Goal: Ask a question: Seek information or help from site administrators or community

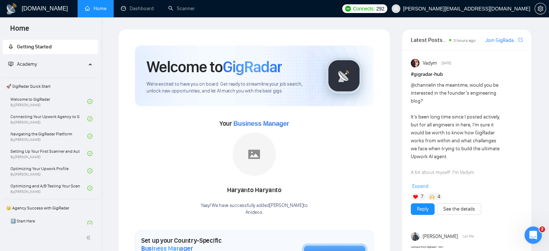
click at [501, 9] on span "[PERSON_NAME][EMAIL_ADDRESS][DOMAIN_NAME]" at bounding box center [466, 9] width 127 height 0
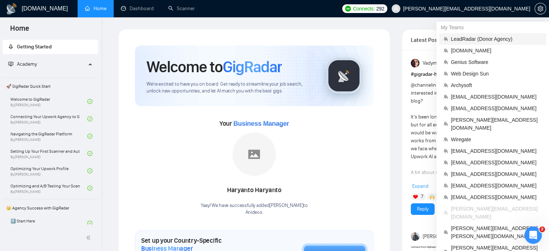
click at [467, 38] on span "LeadRadar (Donor Agency)" at bounding box center [496, 39] width 91 height 8
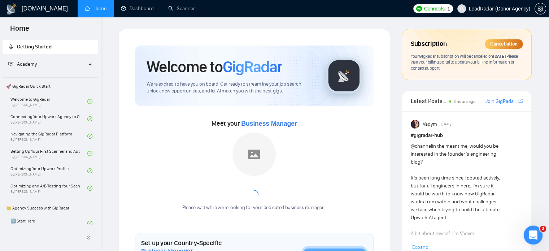
click at [532, 237] on icon "Відкрити програму для спілкування Intercom" at bounding box center [533, 234] width 12 height 12
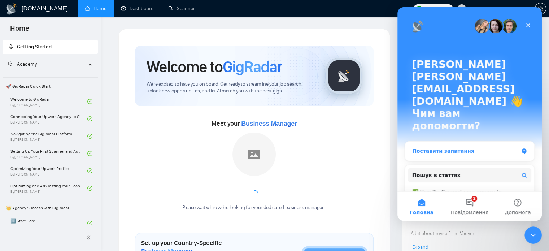
click at [453, 147] on div "Поставити запитання" at bounding box center [466, 151] width 106 height 8
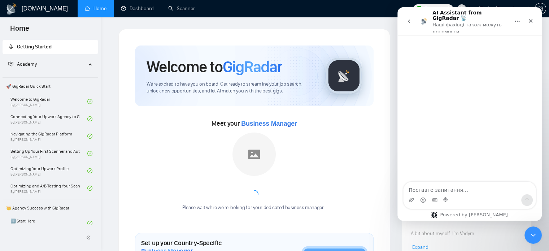
type textarea "Could you please share a bit more about why you’d like to pause your subscripti…"
paste textarea "What is the solution for this as we don't have JSS on new profile , so we are n…"
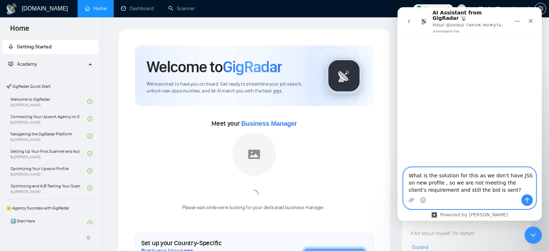
click at [479, 175] on textarea "What is the solution for this as we don't have JSS on new profile , so we are n…" at bounding box center [470, 181] width 132 height 27
click at [479, 177] on textarea "What is the solution for this as we don't have JSS on new profile , so we are n…" at bounding box center [470, 181] width 132 height 27
click at [485, 177] on textarea "What is the solution for this as we don't have JSS on new profile , so we are n…" at bounding box center [470, 181] width 132 height 27
click at [471, 177] on textarea "What is the solution for this as we don't have JSS on new profile , so we are n…" at bounding box center [470, 181] width 132 height 27
click at [435, 185] on textarea "What is the solution for this as we don't have JSS on new profile , so we are n…" at bounding box center [470, 181] width 132 height 27
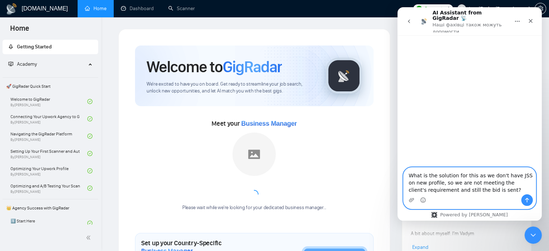
click at [471, 176] on textarea "What is the solution for this as we don't have JSS on new profile, so we are no…" at bounding box center [470, 181] width 132 height 27
click at [480, 179] on textarea "What is the solution for this as we don't have JSS on new profile, so we are no…" at bounding box center [470, 181] width 132 height 27
click at [494, 176] on textarea "What is the solution for this as we don't have JSS on new profile, so we are no…" at bounding box center [470, 181] width 132 height 27
click at [424, 183] on textarea "What is the solution for this as we don't have JSS on new profile, so we are no…" at bounding box center [470, 181] width 132 height 27
click at [429, 178] on textarea "What is the solution for this as we don't have JSS on new profile, so we are no…" at bounding box center [470, 181] width 132 height 27
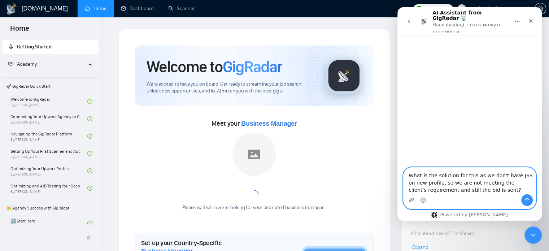
click at [409, 176] on textarea "What is the solution for this as we don't have JSS on new profile, so we are no…" at bounding box center [470, 181] width 132 height 27
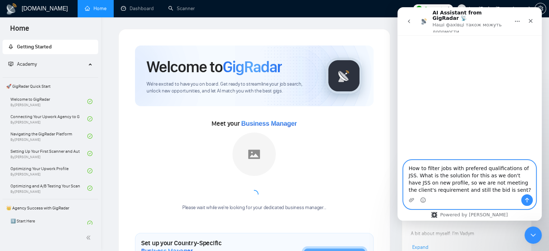
type textarea "How to filter jobs with prefered qualifications of JSS. What is the solution fo…"
click at [525, 201] on icon "Надіслати повідомлення…" at bounding box center [527, 200] width 6 height 6
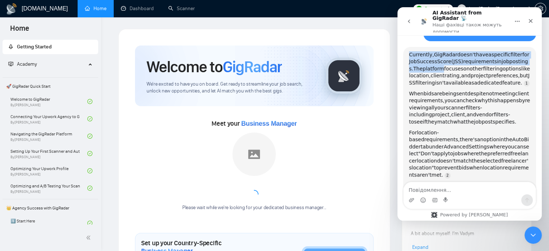
scroll to position [53, 0]
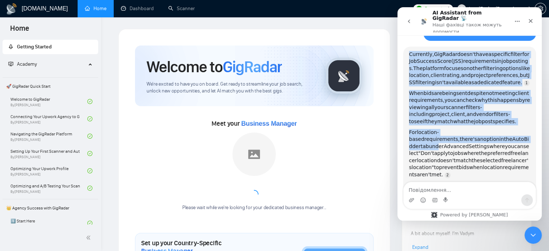
drag, startPoint x: 410, startPoint y: 42, endPoint x: 466, endPoint y: 131, distance: 105.6
click at [466, 131] on div "Currently, GigRadar doesn't have a specific filter for Job Success Score (JSS) …" at bounding box center [469, 123] width 121 height 145
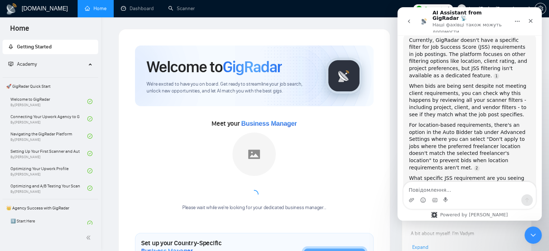
scroll to position [75, 0]
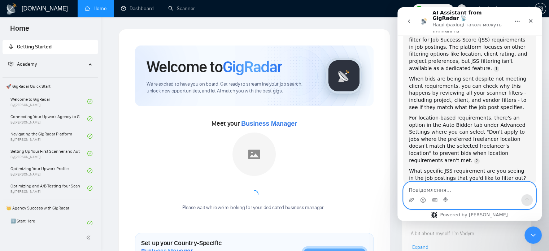
click at [423, 190] on textarea "Повідомлення..." at bounding box center [470, 188] width 132 height 12
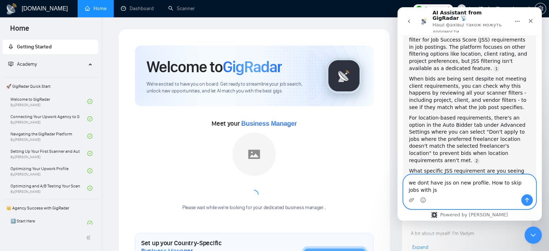
scroll to position [82, 0]
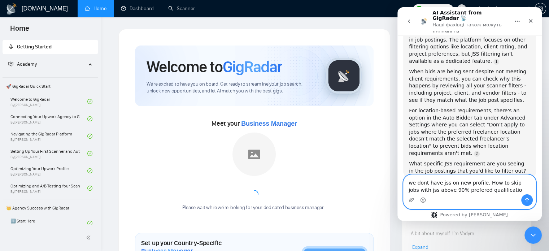
type textarea "we dont have jss on new profile. How to skip jobs with jss above 90% prefered q…"
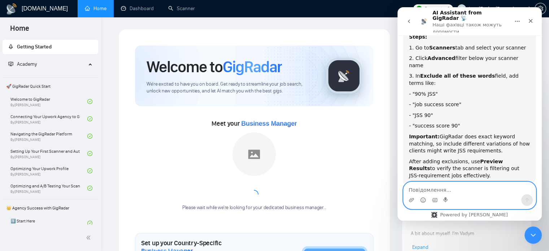
scroll to position [305, 0]
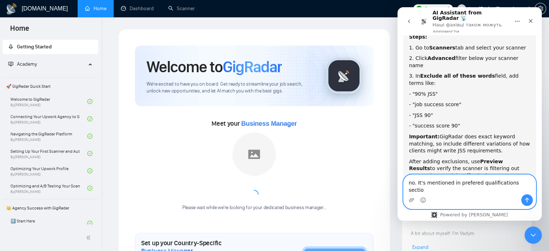
type textarea "no. It's mentioned in prefered qualifications section"
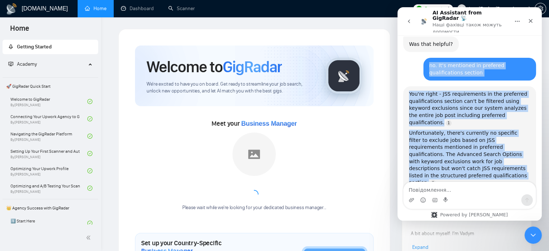
scroll to position [449, 0]
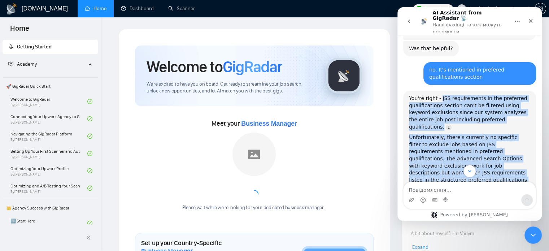
drag, startPoint x: 479, startPoint y: 155, endPoint x: 440, endPoint y: 65, distance: 97.2
click at [440, 95] on div "You're right - JSS requirements in the preferred qualifications section can't b…" at bounding box center [469, 169] width 121 height 149
copy div "JSS requirements in the preferred qualifications section can't be filtered usin…"
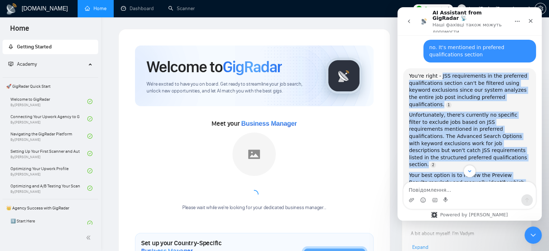
scroll to position [1, 0]
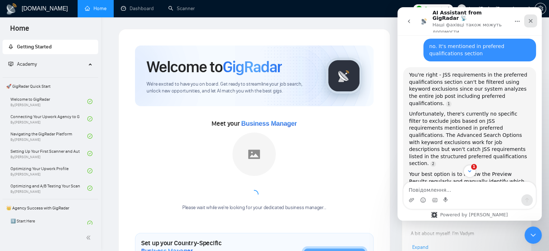
click at [534, 18] on div "Закрити" at bounding box center [530, 20] width 13 height 13
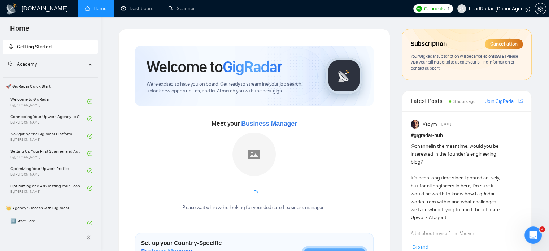
click at [501, 9] on span "LeadRadar (Donor Agency)" at bounding box center [499, 9] width 61 height 0
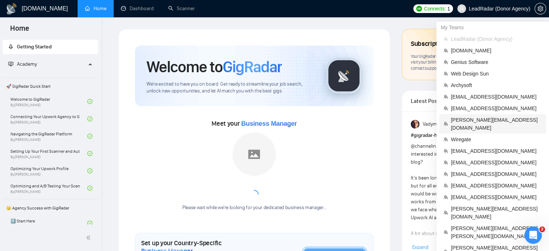
click at [467, 119] on span "[PERSON_NAME][EMAIL_ADDRESS][DOMAIN_NAME]" at bounding box center [496, 124] width 91 height 16
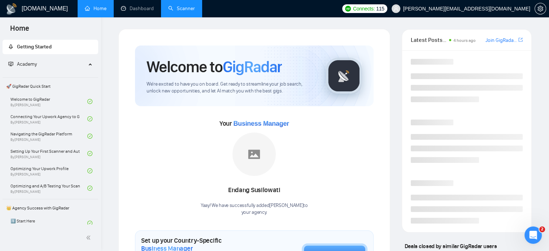
click at [184, 5] on link "Scanner" at bounding box center [181, 8] width 27 height 6
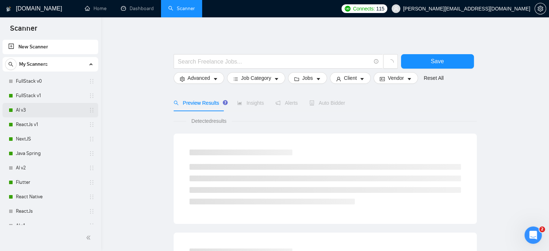
click at [35, 109] on link "AI v3" at bounding box center [50, 110] width 69 height 14
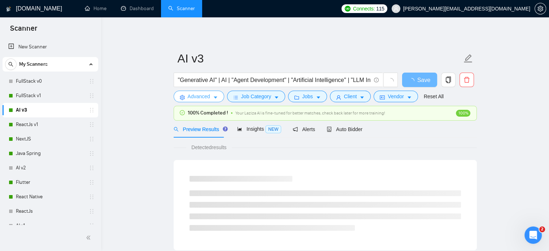
click at [190, 102] on button "Advanced" at bounding box center [199, 97] width 51 height 12
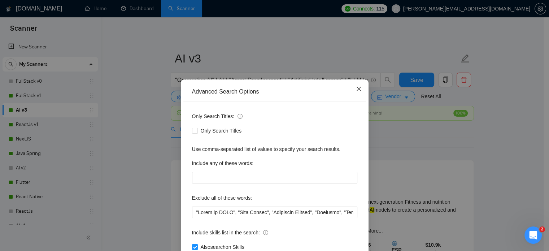
click at [357, 89] on icon "close" at bounding box center [359, 89] width 4 height 4
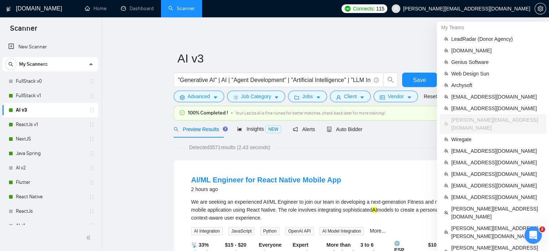
click at [506, 9] on span "[PERSON_NAME][EMAIL_ADDRESS][DOMAIN_NAME]" at bounding box center [466, 9] width 127 height 0
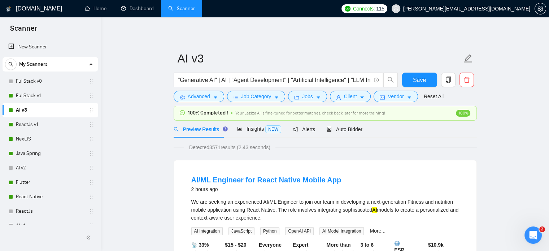
click at [509, 1] on span "[PERSON_NAME][EMAIL_ADDRESS][DOMAIN_NAME]" at bounding box center [461, 8] width 147 height 23
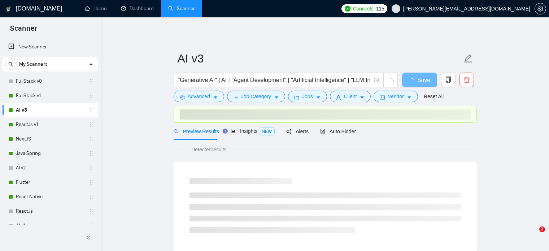
click at [491, 9] on span "[PERSON_NAME][EMAIL_ADDRESS][DOMAIN_NAME]" at bounding box center [466, 9] width 127 height 0
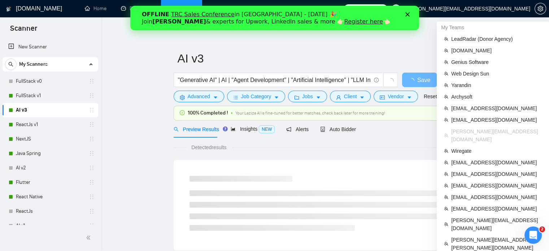
click at [491, 9] on span "[PERSON_NAME][EMAIL_ADDRESS][DOMAIN_NAME]" at bounding box center [466, 9] width 127 height 0
click at [465, 39] on span "LeadRadar (Donor Agency)" at bounding box center [497, 39] width 91 height 8
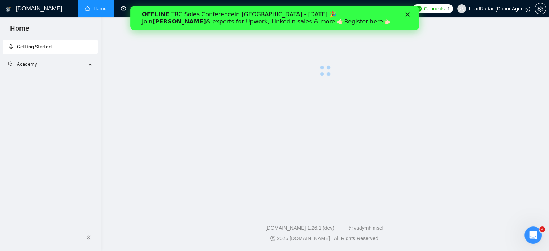
click at [408, 15] on icon "Закрити" at bounding box center [407, 14] width 4 height 4
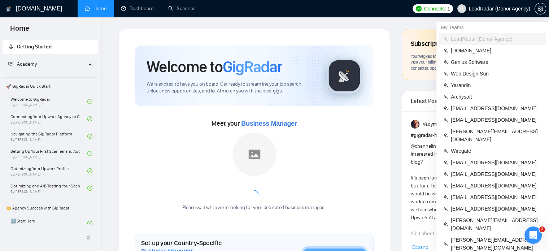
click at [509, 9] on span "LeadRadar (Donor Agency)" at bounding box center [499, 9] width 61 height 0
click at [471, 84] on span "Yarandin" at bounding box center [496, 85] width 91 height 8
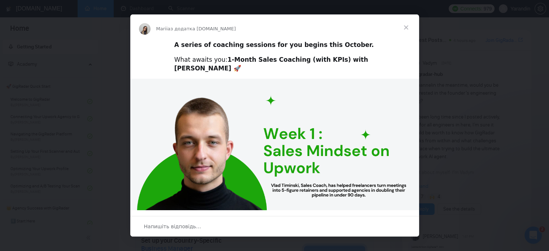
click at [405, 27] on span "Закрити" at bounding box center [406, 27] width 26 height 26
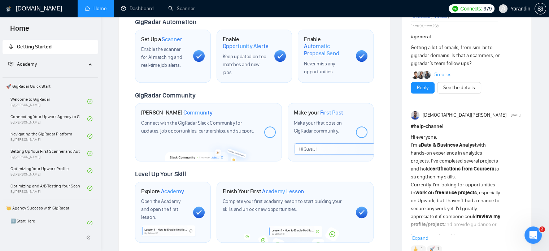
scroll to position [276, 0]
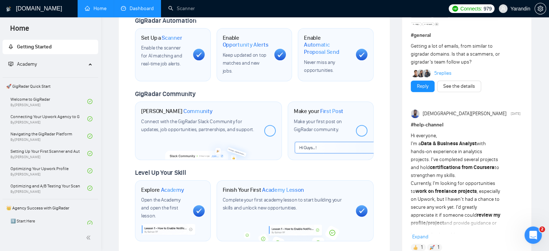
click at [140, 5] on link "Dashboard" at bounding box center [137, 8] width 33 height 6
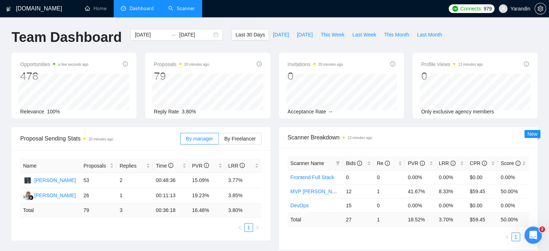
click at [187, 11] on link "Scanner" at bounding box center [181, 8] width 27 height 6
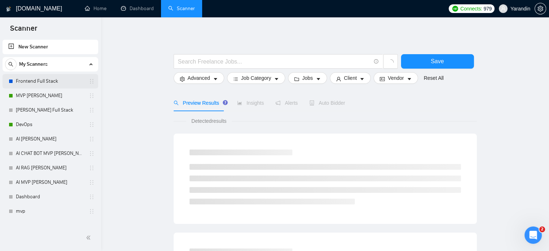
click at [39, 83] on link "Frontend Full Stack" at bounding box center [50, 81] width 69 height 14
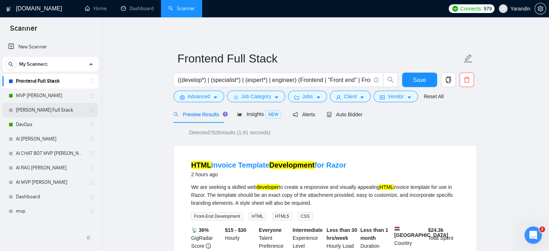
click at [34, 112] on link "Vlad Full Stack" at bounding box center [50, 110] width 69 height 14
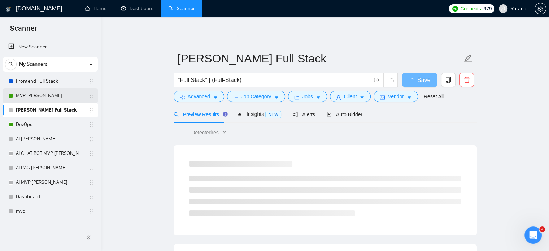
click at [35, 95] on link "MVP Vlad UPD" at bounding box center [50, 95] width 69 height 14
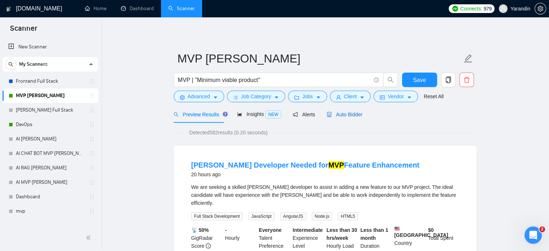
click at [347, 114] on span "Auto Bidder" at bounding box center [345, 115] width 36 height 6
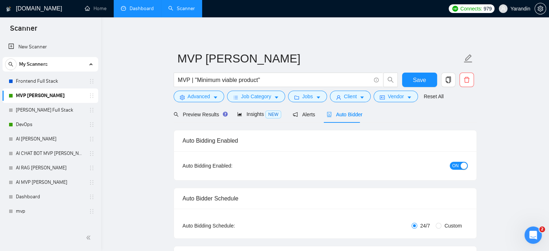
click at [137, 12] on link "Dashboard" at bounding box center [137, 8] width 33 height 6
